Goal: Task Accomplishment & Management: Manage account settings

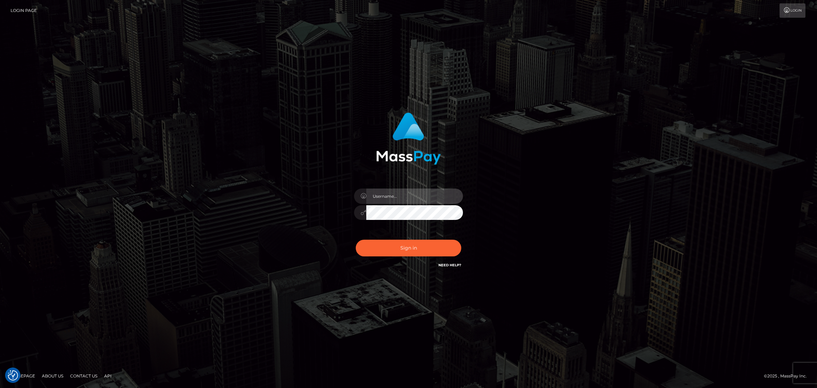
click at [391, 198] on input "text" at bounding box center [414, 195] width 97 height 15
type input "gunjan.k"
click at [390, 193] on input "text" at bounding box center [414, 195] width 97 height 15
type input "gunjan.k"
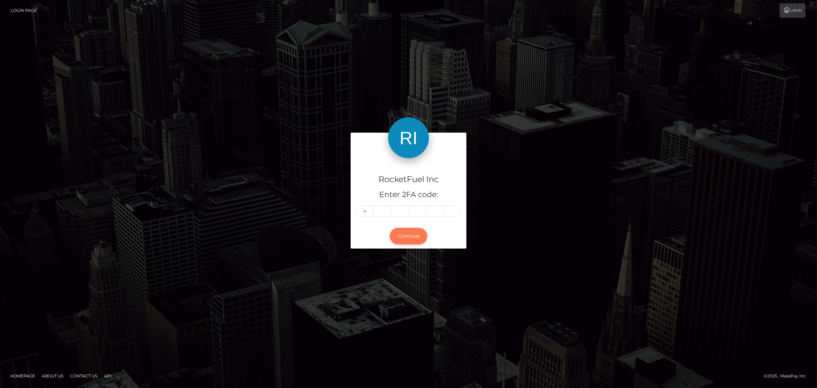
type input "5"
type input "1"
type input "4"
type input "1"
type input "8"
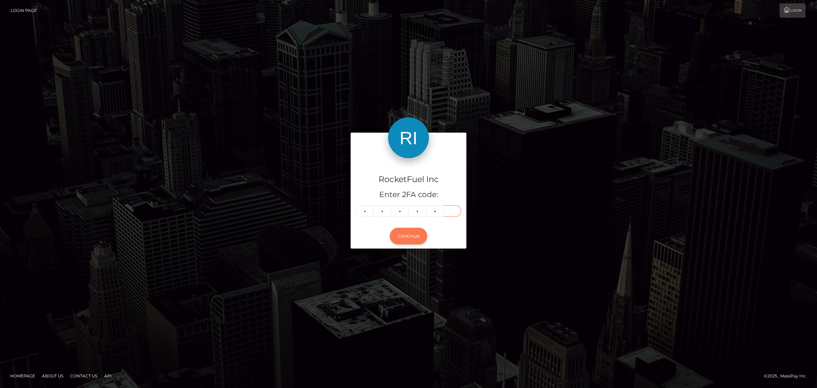
type input "5"
